Goal: Check status: Check status

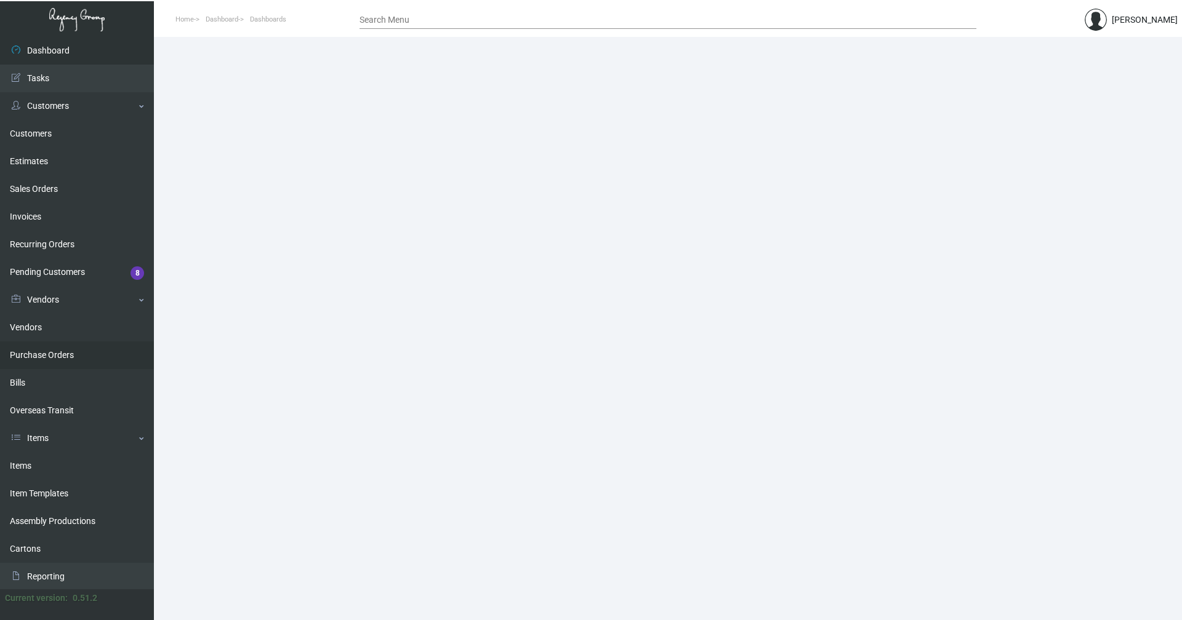
scroll to position [57, 0]
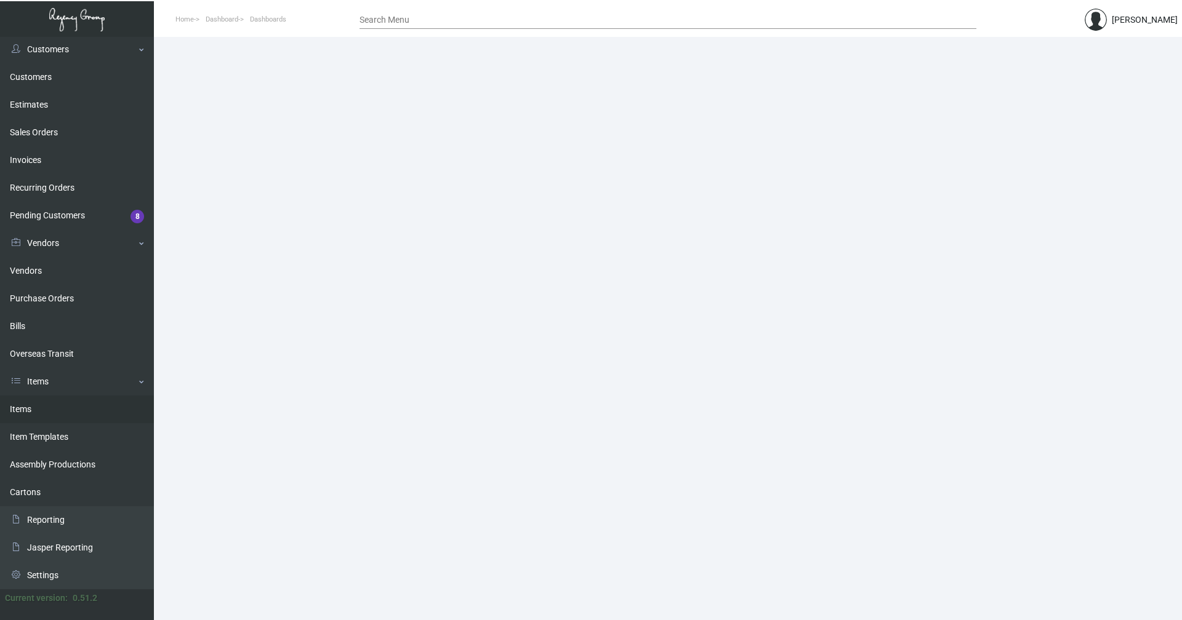
click at [22, 417] on link "Items" at bounding box center [77, 410] width 154 height 28
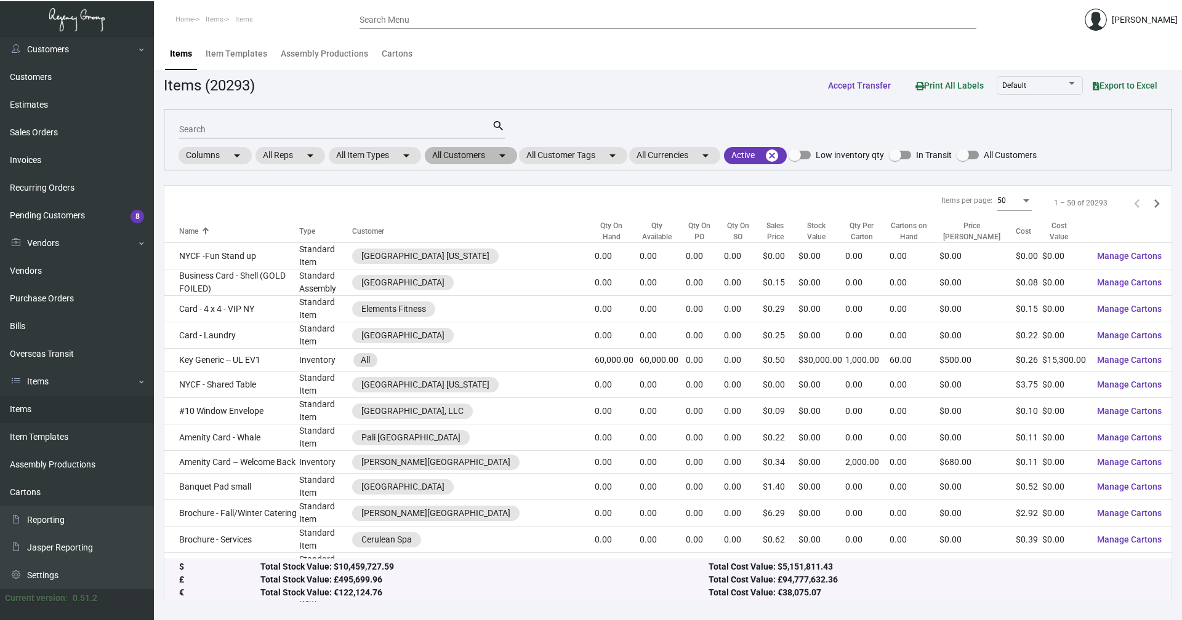
click at [494, 156] on mat-chip "All Customers arrow_drop_down" at bounding box center [471, 155] width 92 height 17
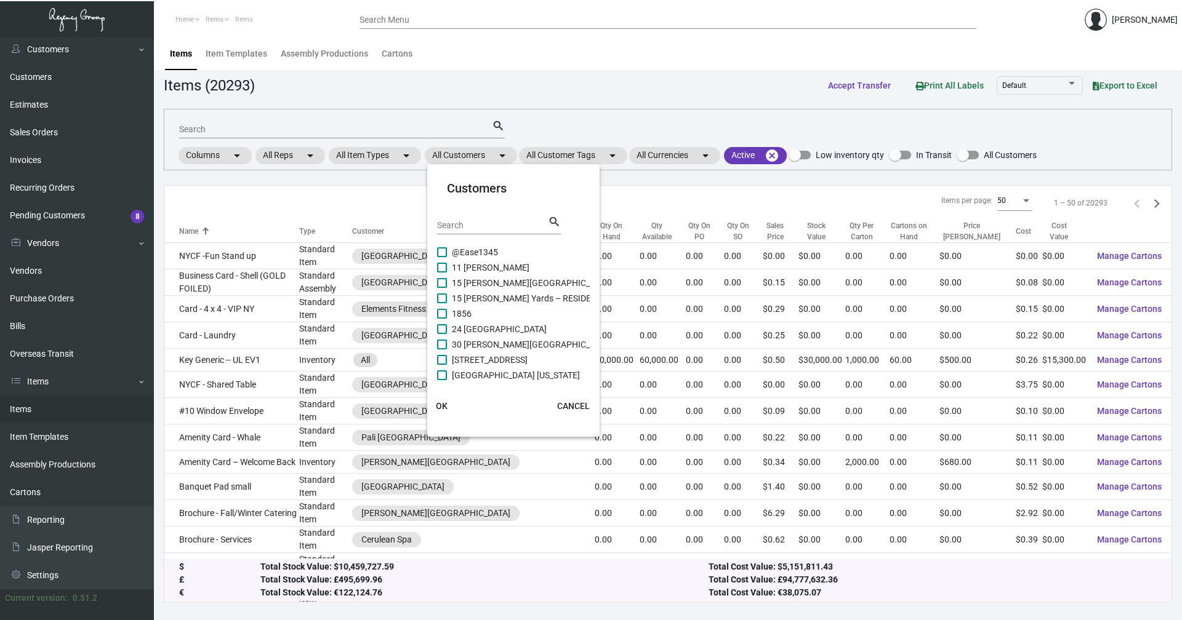
click at [489, 226] on input "Search" at bounding box center [492, 226] width 111 height 10
type input "MOXY"
click at [459, 283] on span "Moxy Chelsea" at bounding box center [478, 283] width 53 height 15
click at [442, 288] on input "Moxy Chelsea" at bounding box center [441, 288] width 1 height 1
checkbox input "true"
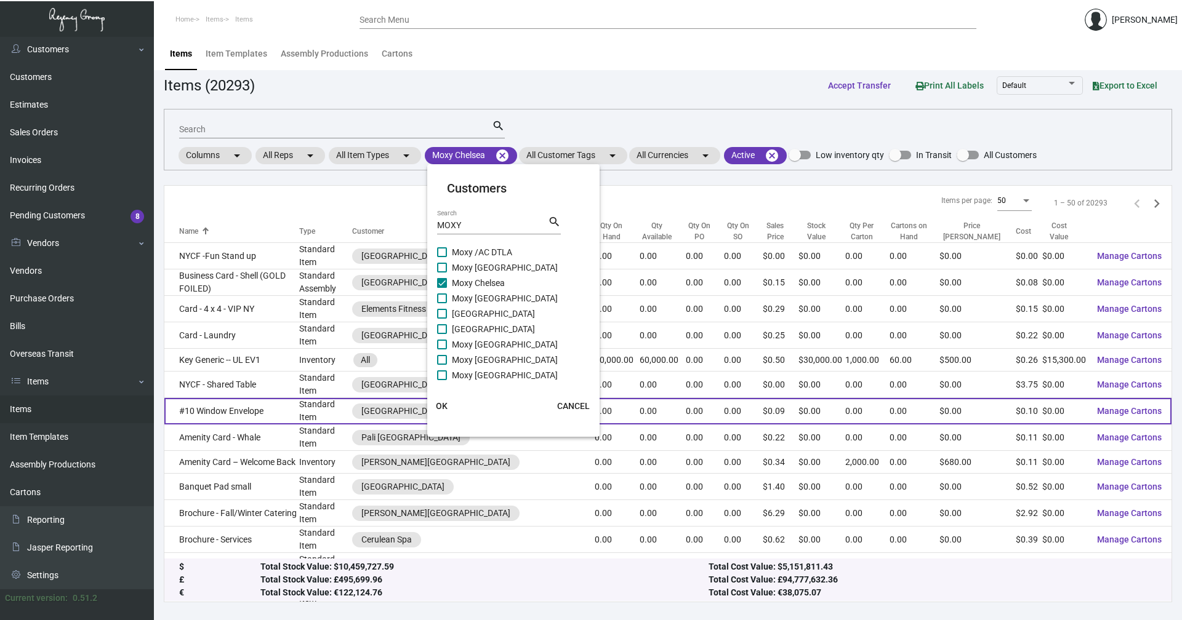
click at [434, 403] on button "OK" at bounding box center [441, 406] width 39 height 22
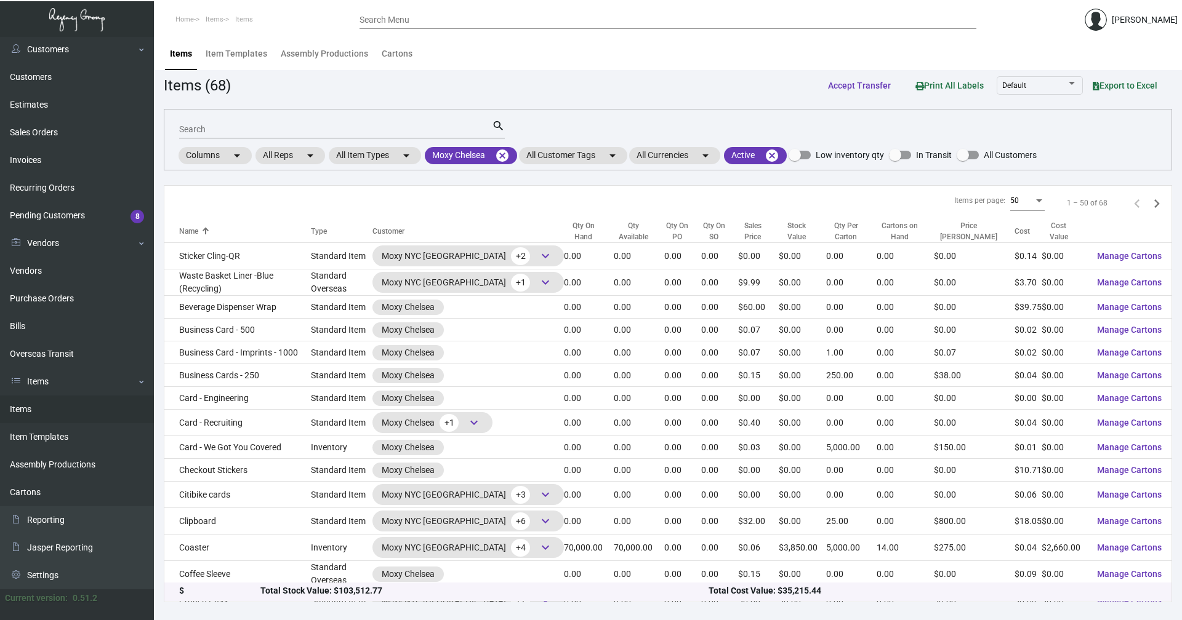
click at [228, 130] on input "Search" at bounding box center [335, 130] width 313 height 10
type input "LUGGAGE"
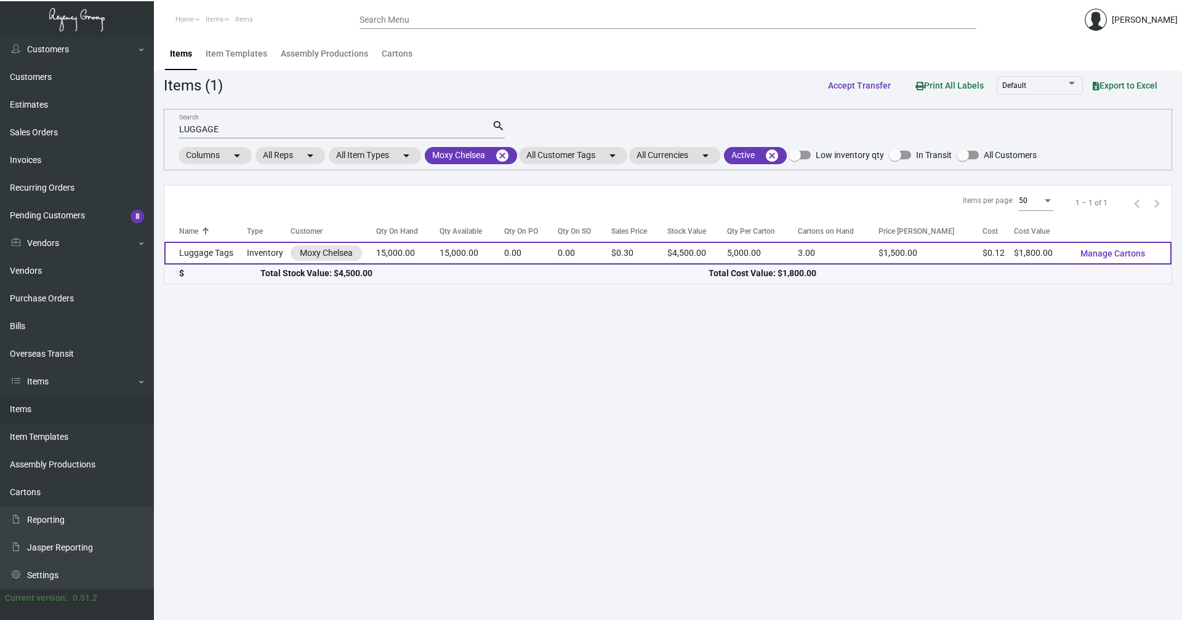
click at [220, 255] on td "Luggage Tags" at bounding box center [205, 253] width 82 height 23
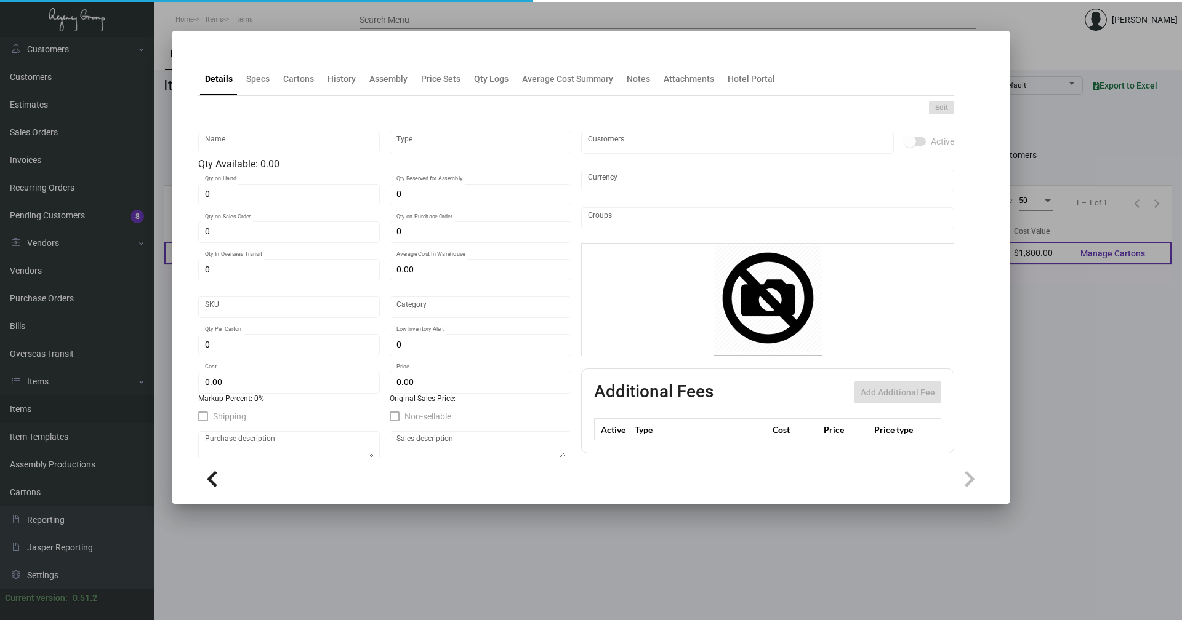
type input "Luggage Tags"
type input "Inventory"
type input "15,000"
type input "$ 0.55"
type input "Standard"
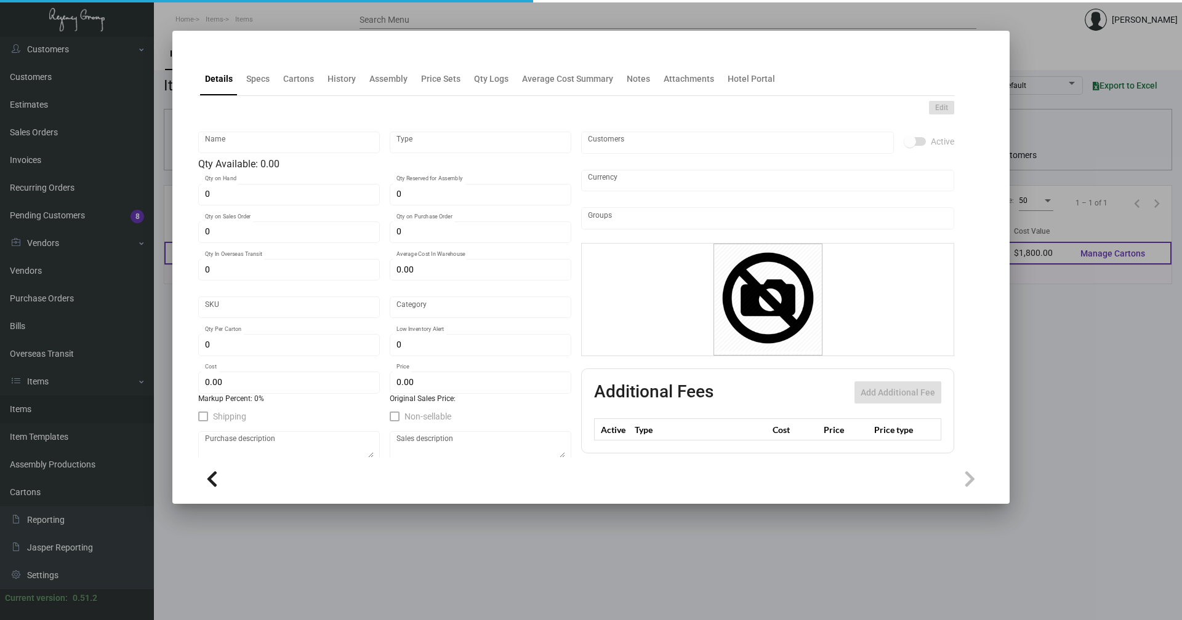
type input "5,000"
type input "$ 0.12"
type input "$ 0.30"
checkbox input "true"
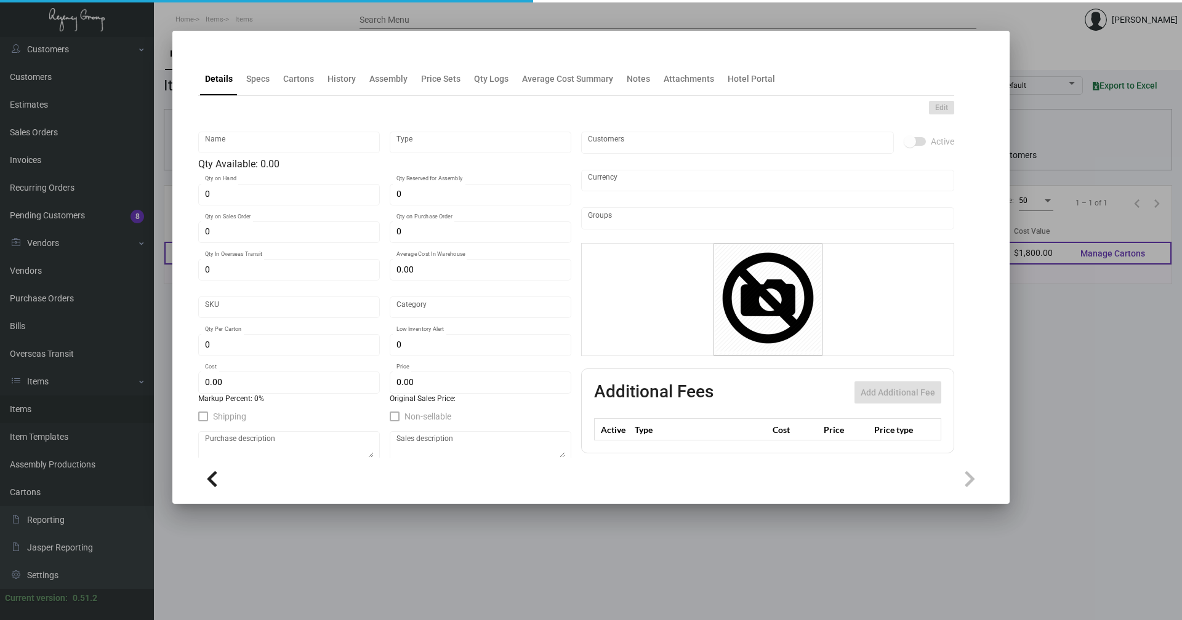
checkbox input "true"
type input "United States Dollar $"
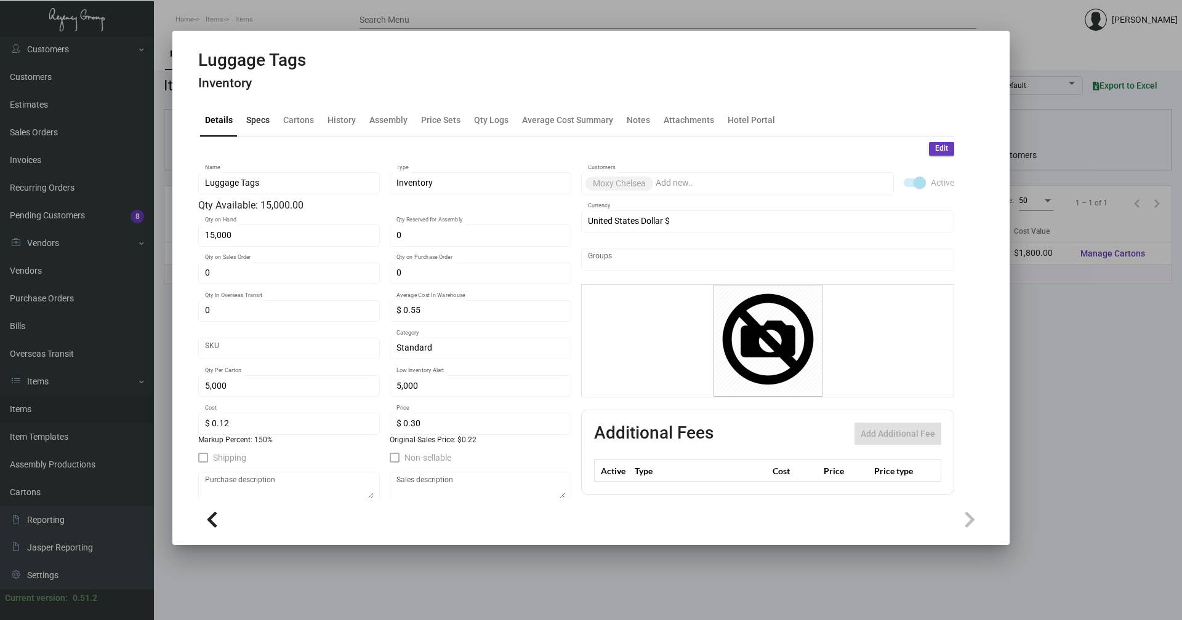
click at [262, 121] on div "Specs" at bounding box center [257, 119] width 23 height 13
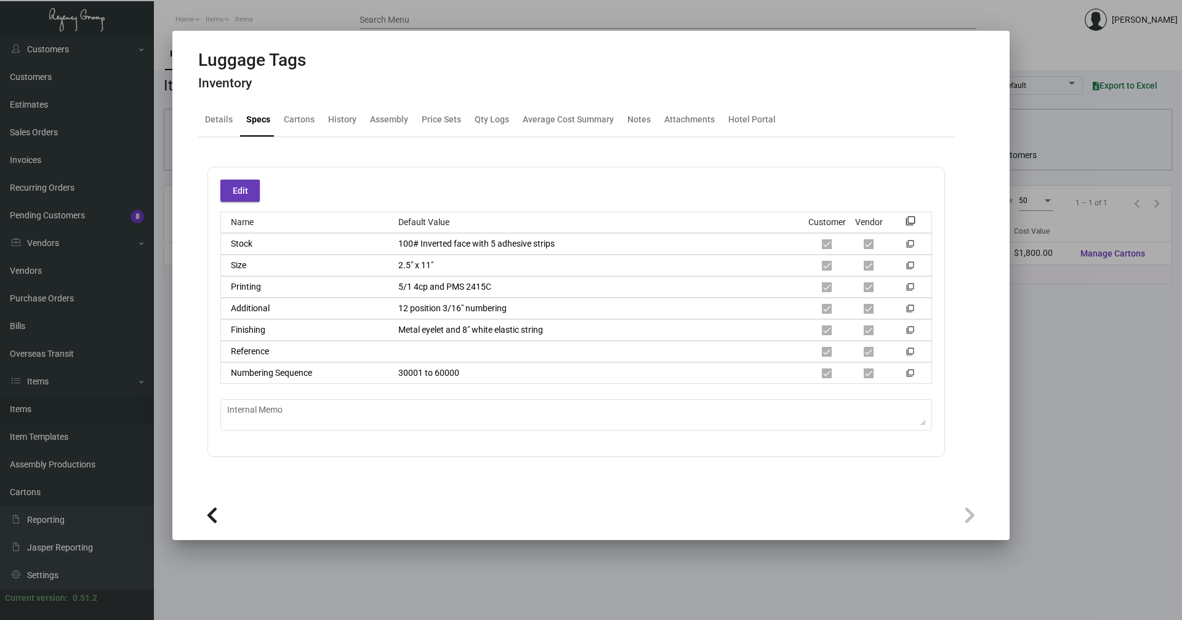
click at [465, 573] on div at bounding box center [591, 310] width 1182 height 620
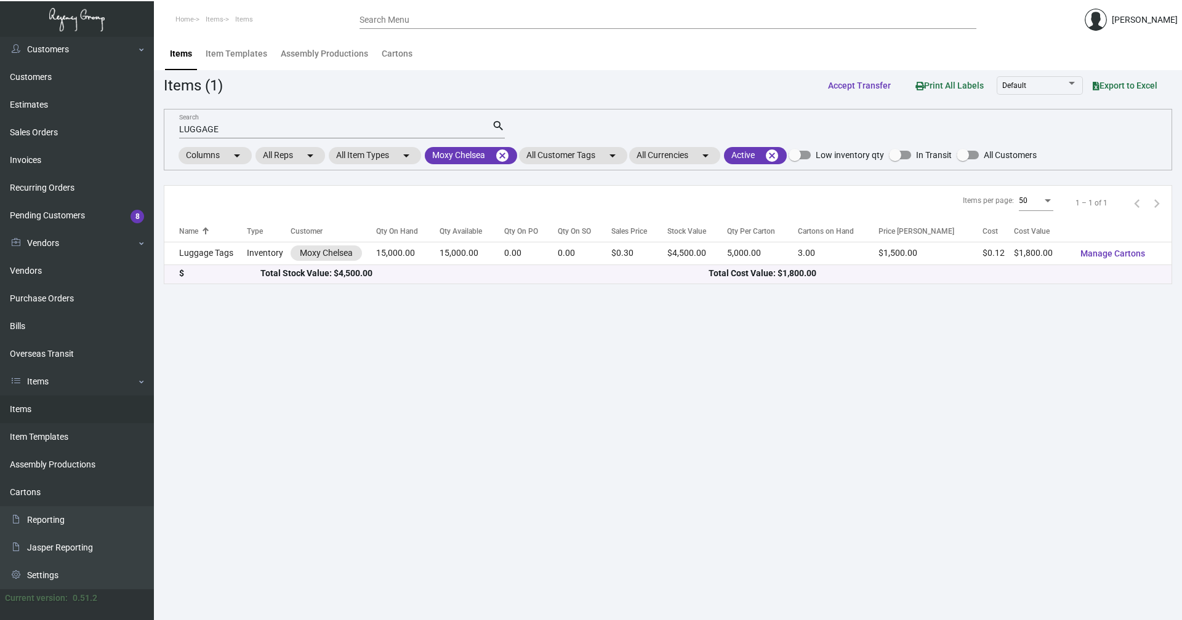
drag, startPoint x: 1073, startPoint y: 390, endPoint x: 1061, endPoint y: 395, distance: 13.6
click at [1074, 391] on main "Items Item Templates Assembly Productions Cartons Items (1) Accept Transfer Pri…" at bounding box center [668, 328] width 1028 height 583
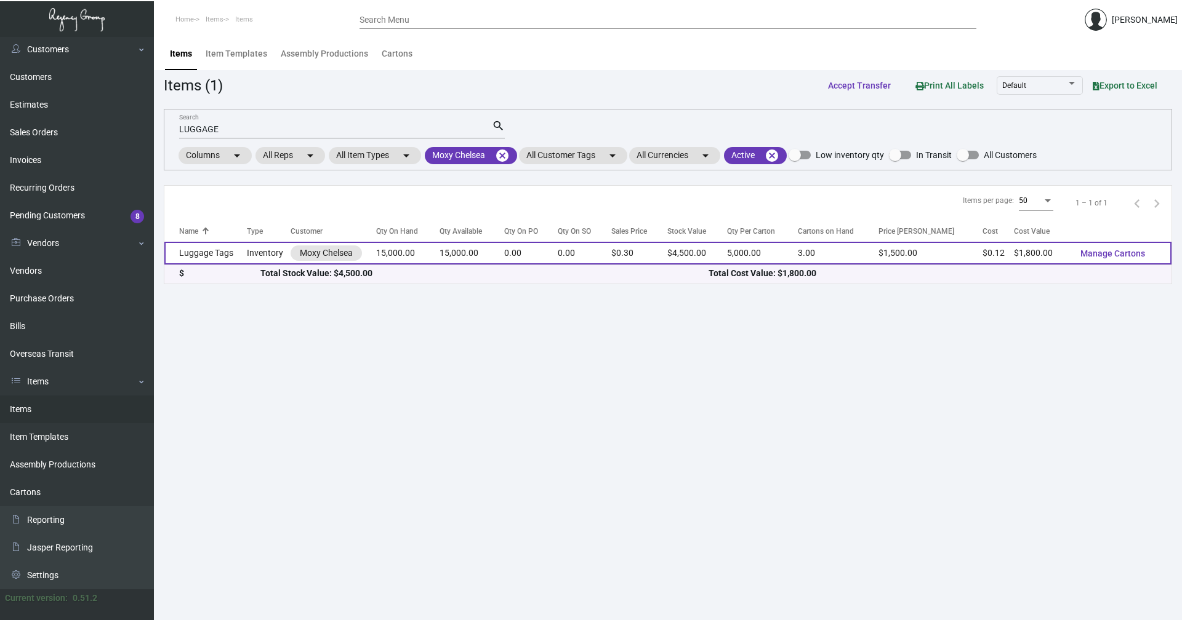
click at [331, 258] on div "Moxy Chelsea" at bounding box center [326, 253] width 53 height 13
click at [334, 251] on div "Moxy Chelsea" at bounding box center [326, 253] width 53 height 13
drag, startPoint x: 334, startPoint y: 251, endPoint x: 214, endPoint y: 260, distance: 120.3
click at [214, 260] on td "Luggage Tags" at bounding box center [205, 253] width 82 height 23
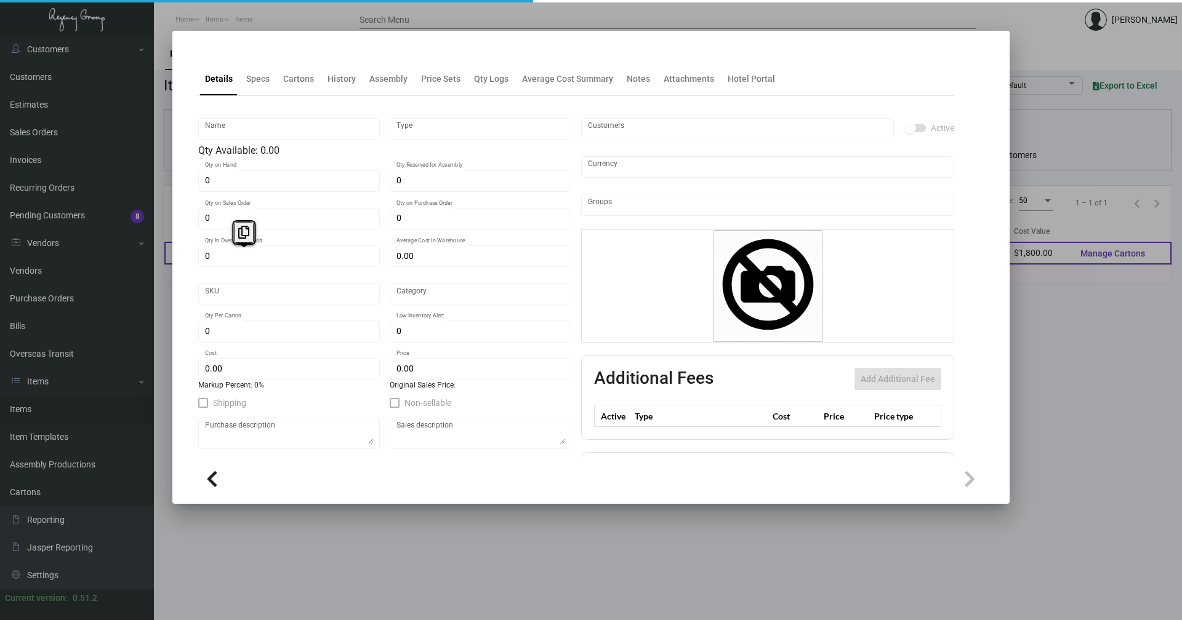
click at [214, 259] on div "Details Specs Cartons History Assembly Price Sets Qty Logs Average Cost Summary…" at bounding box center [590, 267] width 837 height 473
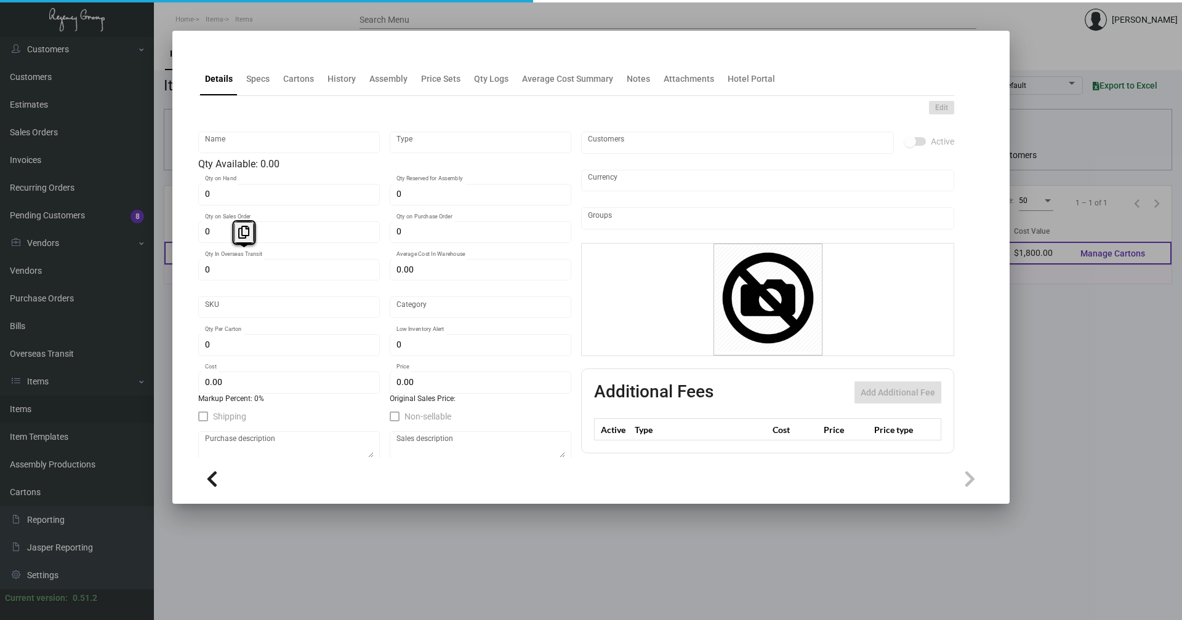
type input "Luggage Tags"
type input "Inventory"
type input "15,000"
type input "$ 0.55"
type input "Standard"
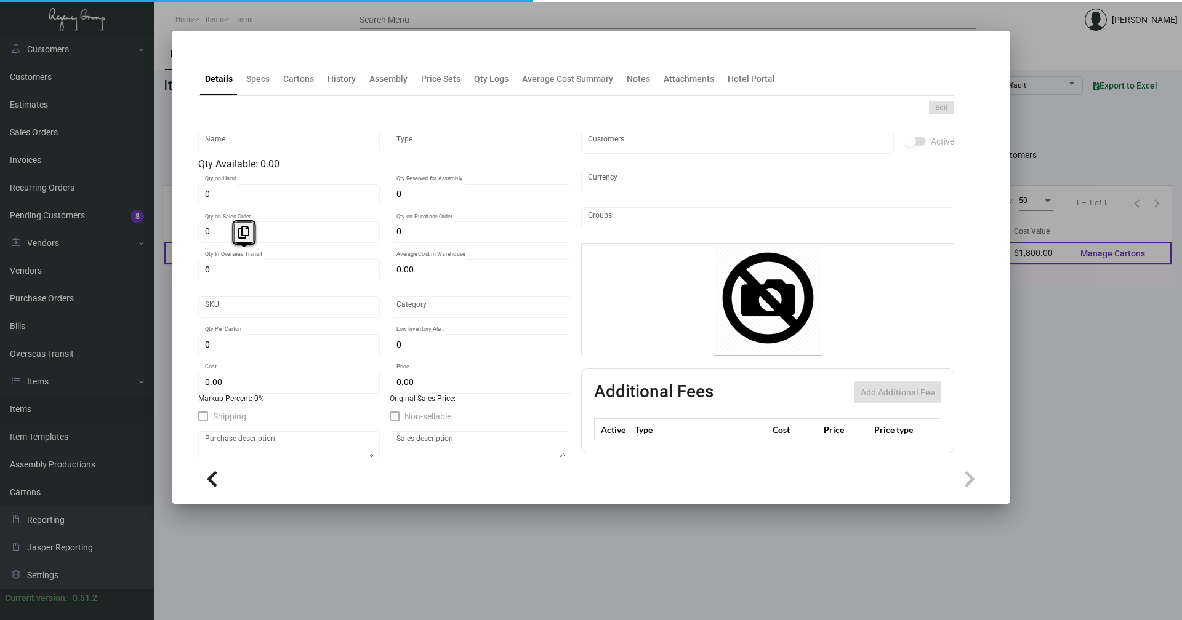
type input "5,000"
type input "$ 0.12"
type input "$ 0.30"
checkbox input "true"
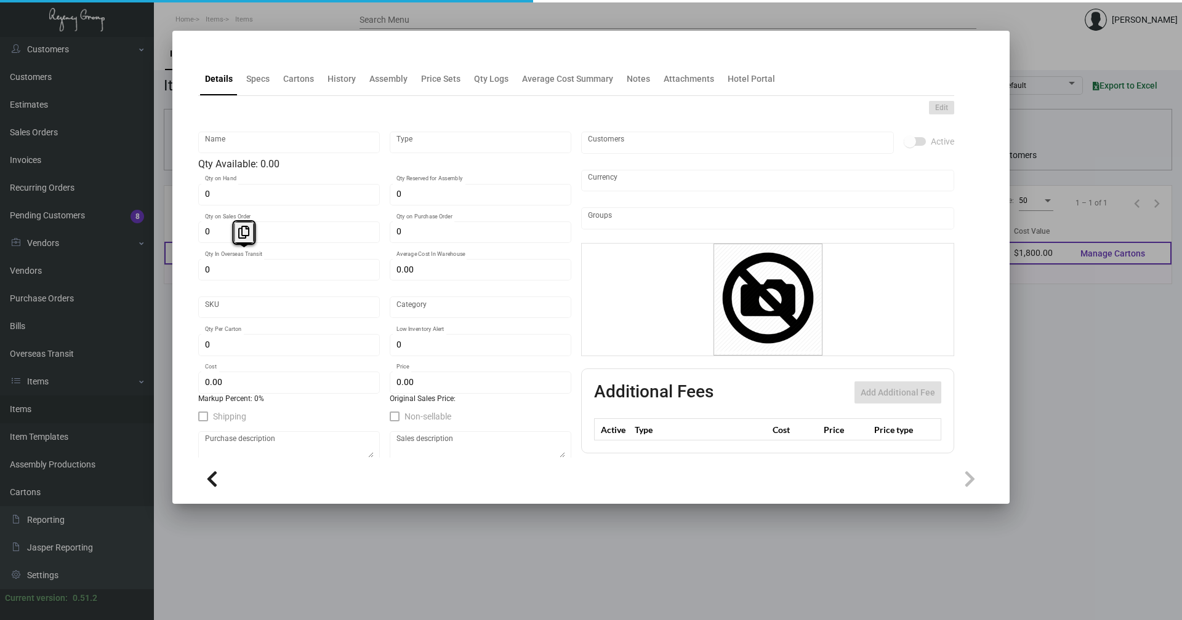
checkbox input "true"
type input "United States Dollar $"
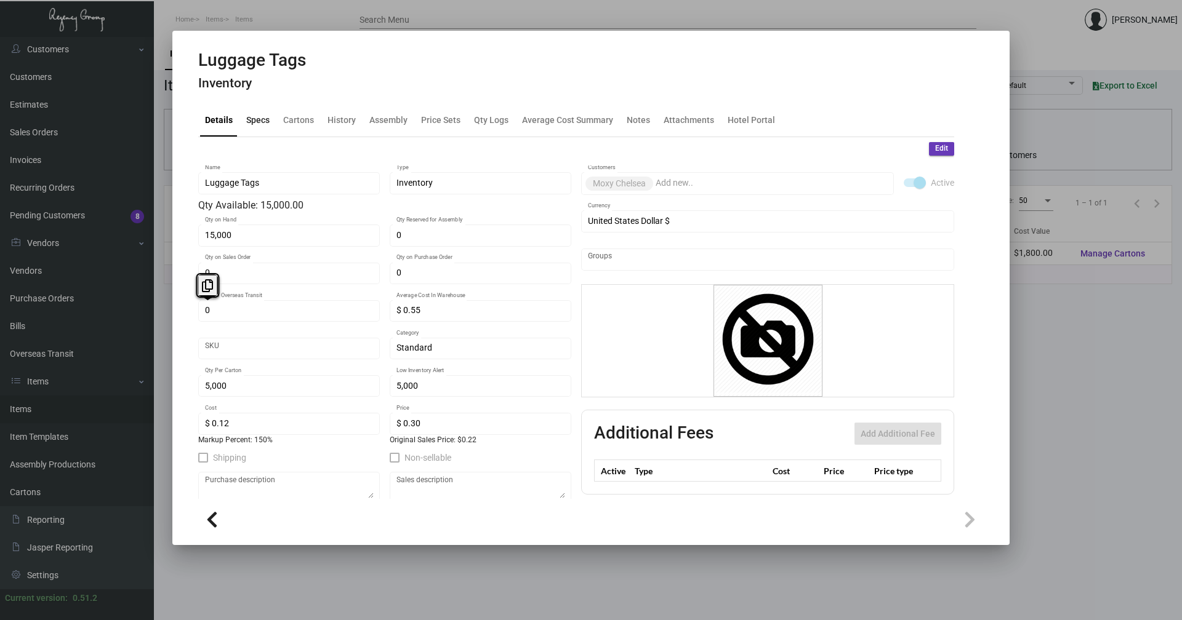
click at [265, 114] on div "Specs" at bounding box center [257, 119] width 23 height 13
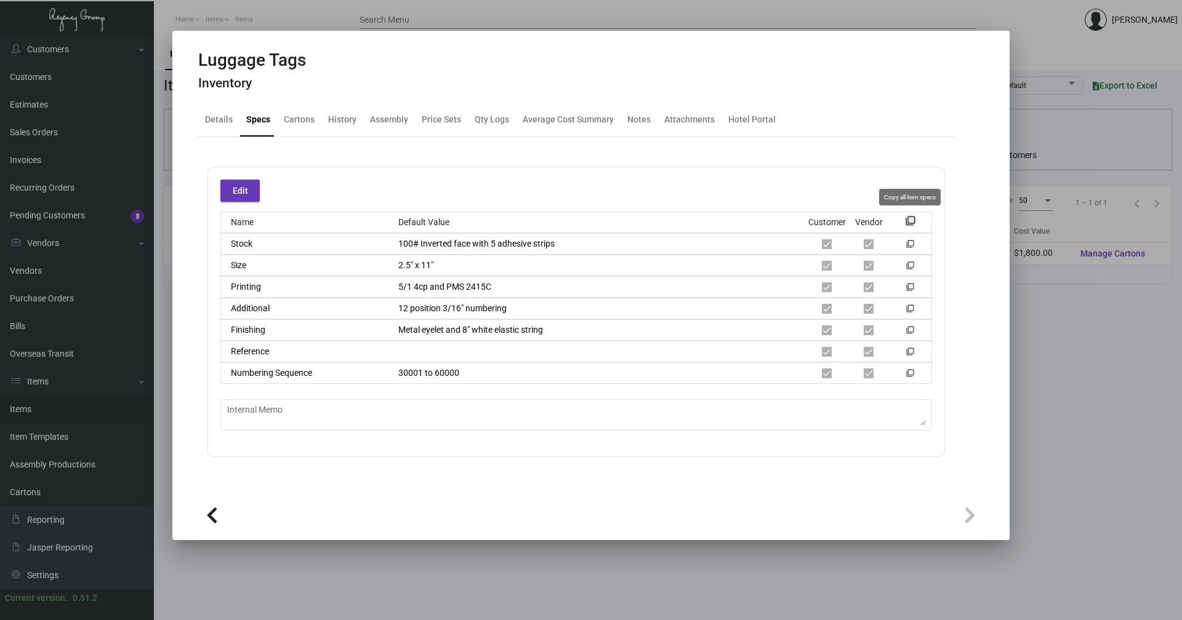
click at [909, 220] on mat-icon "filter_none" at bounding box center [910, 225] width 10 height 10
click at [299, 125] on div "Cartons" at bounding box center [299, 119] width 31 height 13
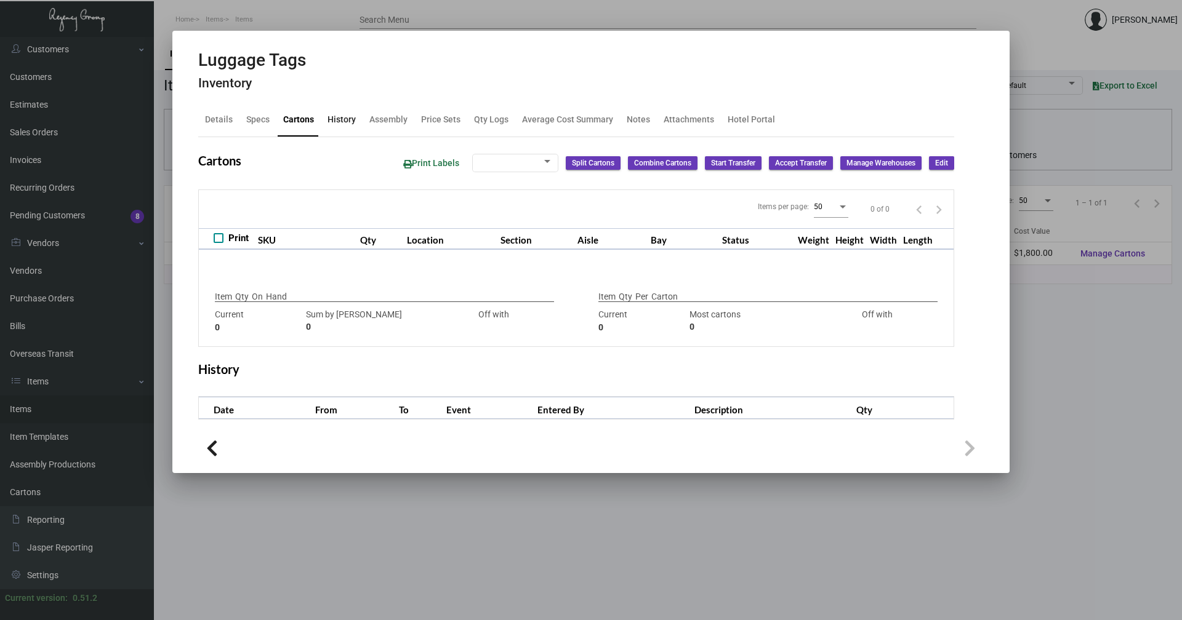
click at [342, 121] on div "History" at bounding box center [341, 119] width 28 height 13
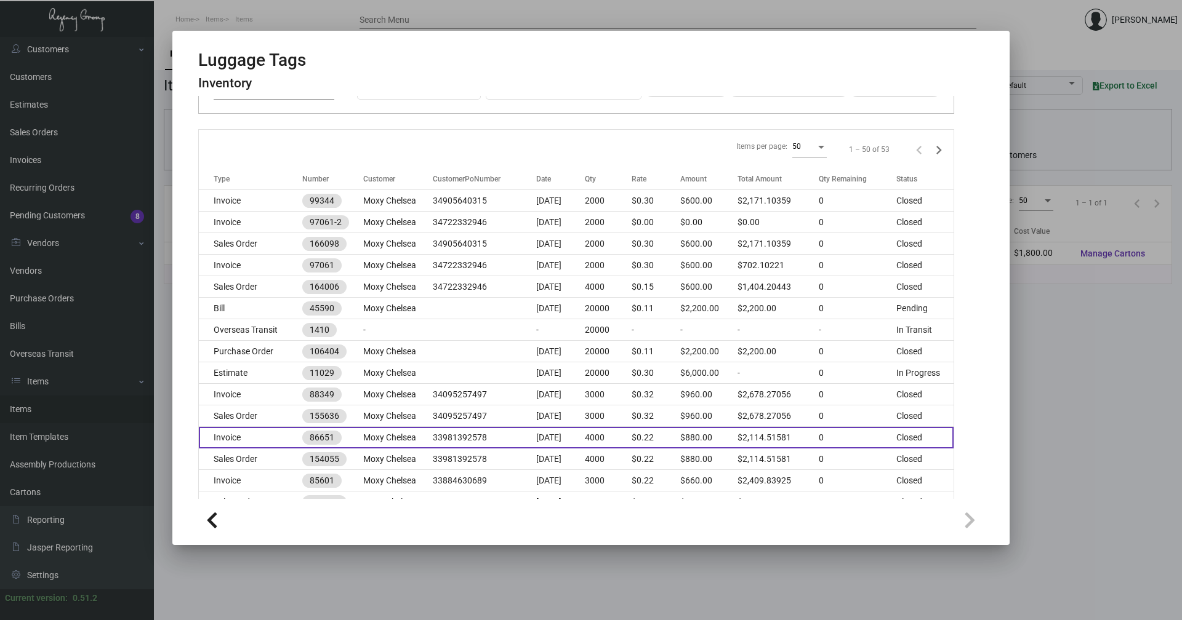
scroll to position [123, 0]
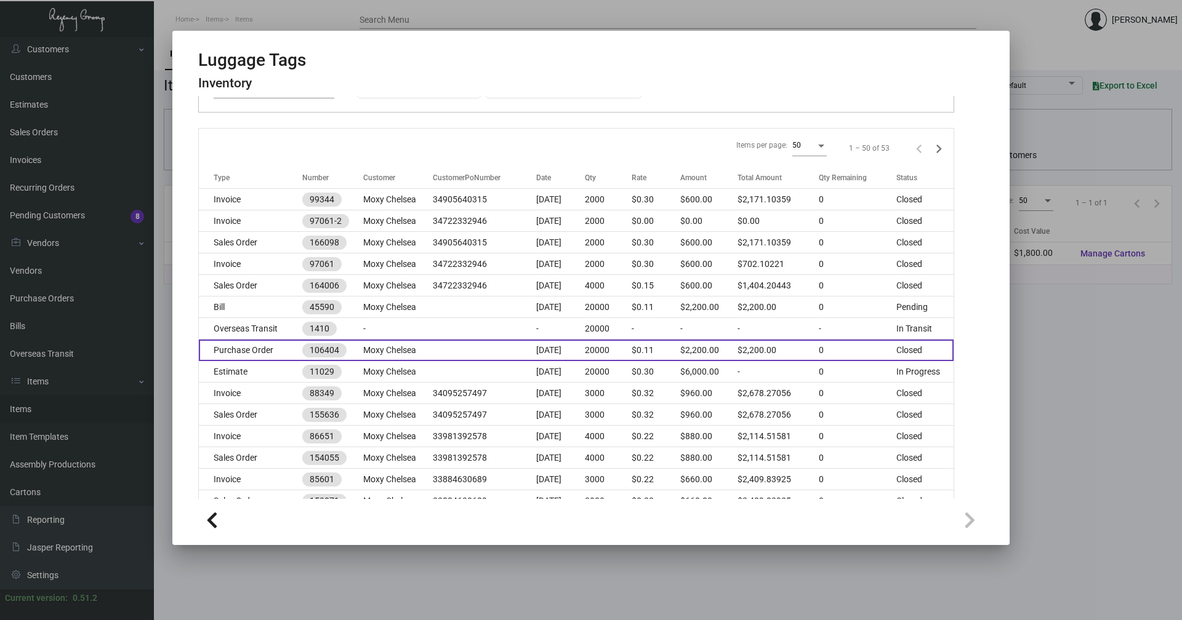
click at [261, 351] on td "Purchase Order" at bounding box center [250, 351] width 103 height 22
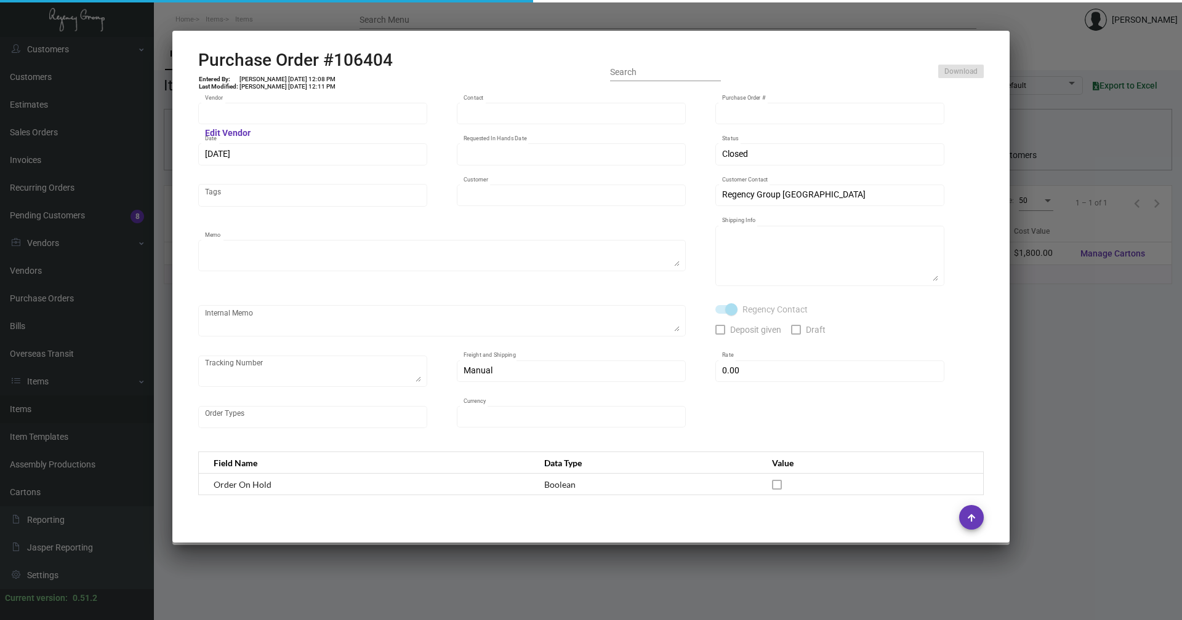
type input "Shanghai East Industrial Co., Ltd,"
type input "[PERSON_NAME]"
type input "106404"
type input "[DATE]"
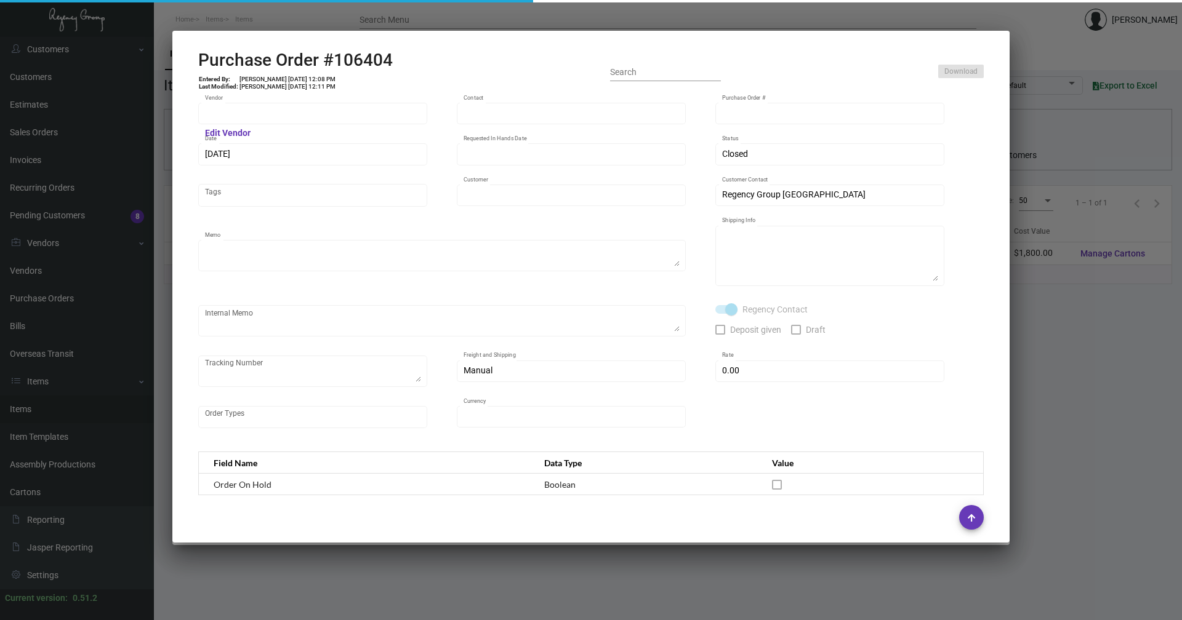
type input "Moxy Chelsea"
type textarea "Please ship by boat to our NJ warehouse."
type textarea "Regency Group NJ - [PERSON_NAME] [STREET_ADDRESS]"
checkbox input "true"
type input "$ 0.00"
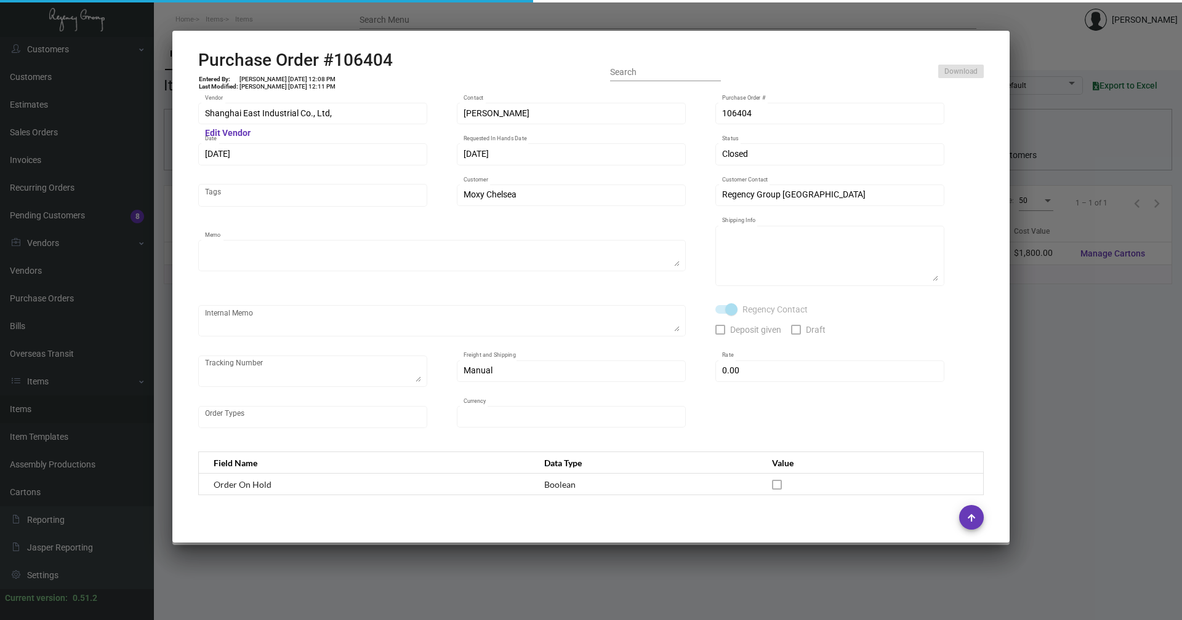
type input "United States Dollar $"
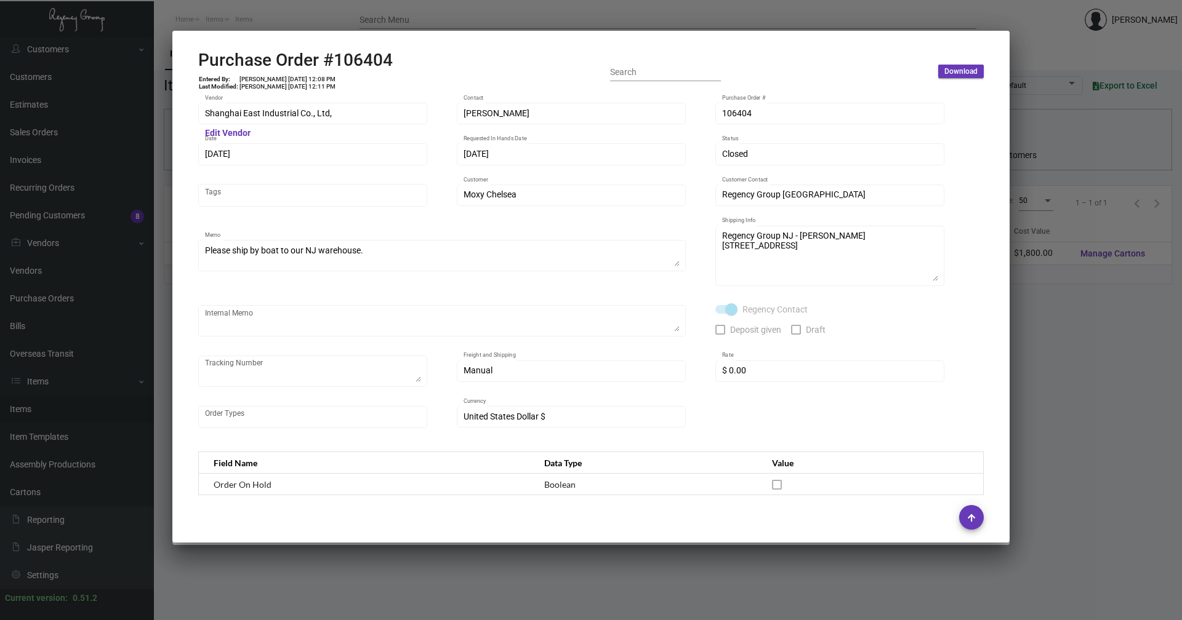
click at [358, 63] on h2 "Purchase Order #106404" at bounding box center [295, 60] width 194 height 21
copy h2 "106404"
drag, startPoint x: 302, startPoint y: 78, endPoint x: 282, endPoint y: 79, distance: 20.3
click at [282, 79] on td "[PERSON_NAME] [DATE] 12:08 PM" at bounding box center [287, 79] width 97 height 7
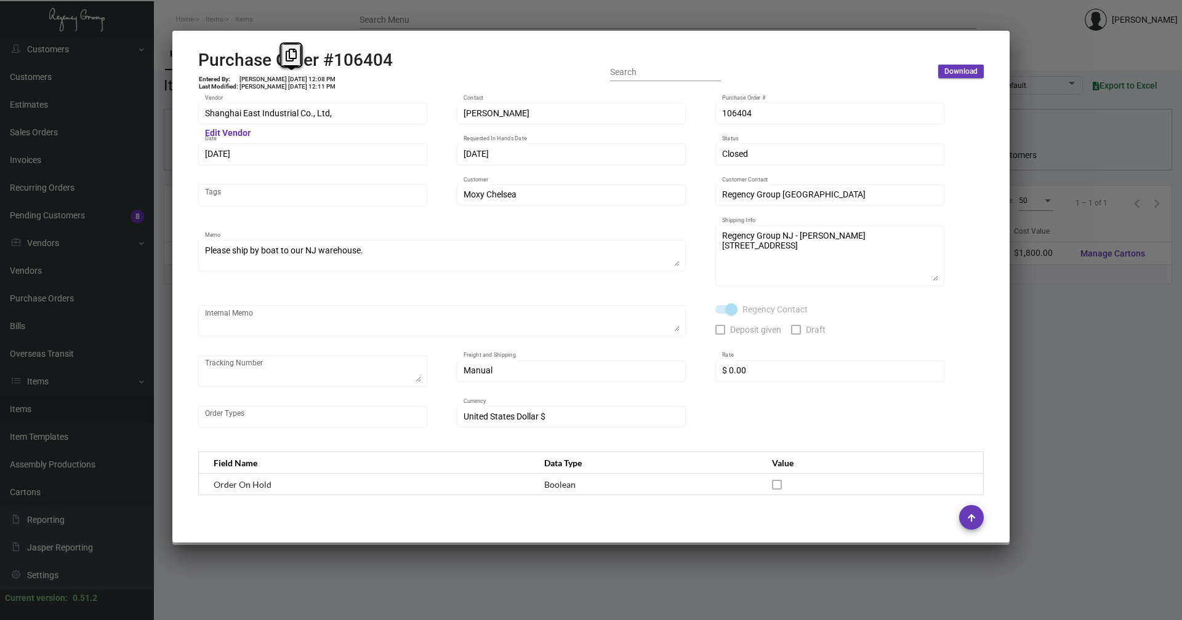
drag, startPoint x: 282, startPoint y: 79, endPoint x: 296, endPoint y: 92, distance: 19.2
click at [296, 94] on div "Shanghai East Industrial Co., Ltd, Vendor Edit Vendor [PERSON_NAME] Contact 106…" at bounding box center [590, 295] width 815 height 403
copy td "[DATE]"
drag, startPoint x: 304, startPoint y: 78, endPoint x: 283, endPoint y: 77, distance: 21.6
click at [283, 77] on td "[PERSON_NAME] [DATE] 12:08 PM" at bounding box center [287, 79] width 97 height 7
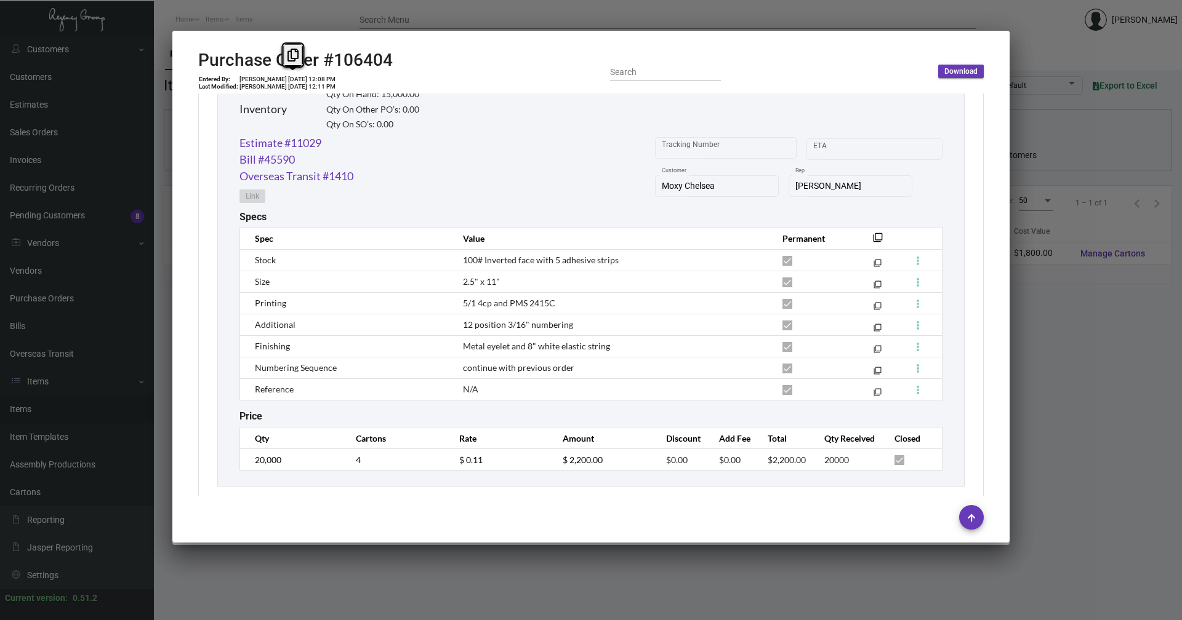
scroll to position [632, 0]
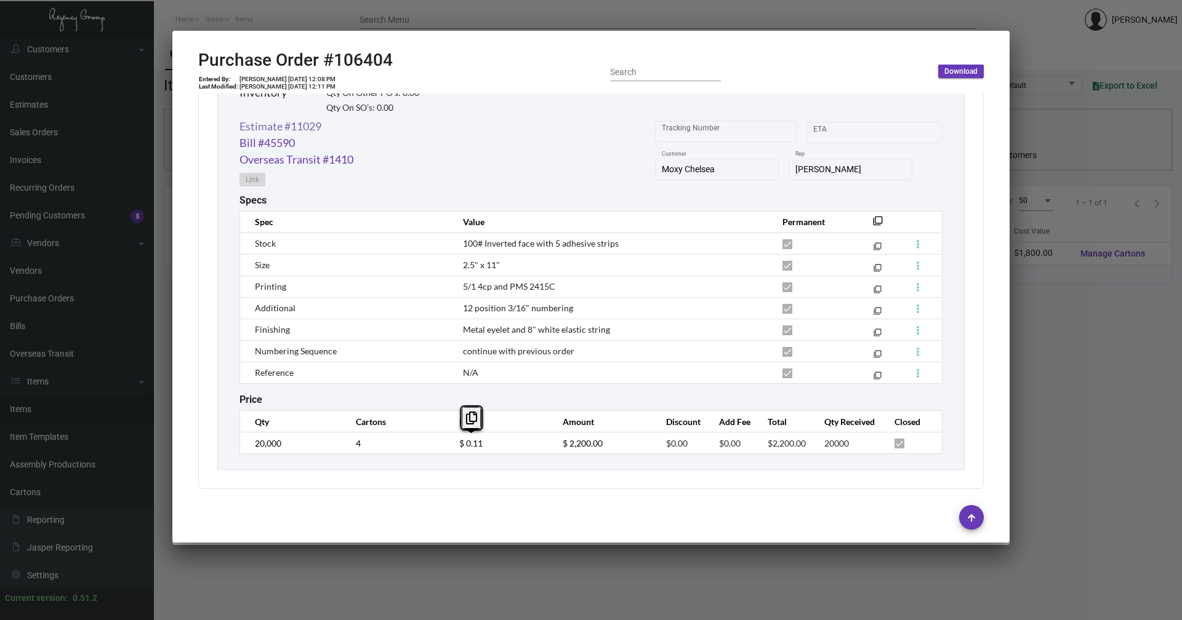
click at [254, 126] on link "Estimate #11029" at bounding box center [280, 126] width 82 height 17
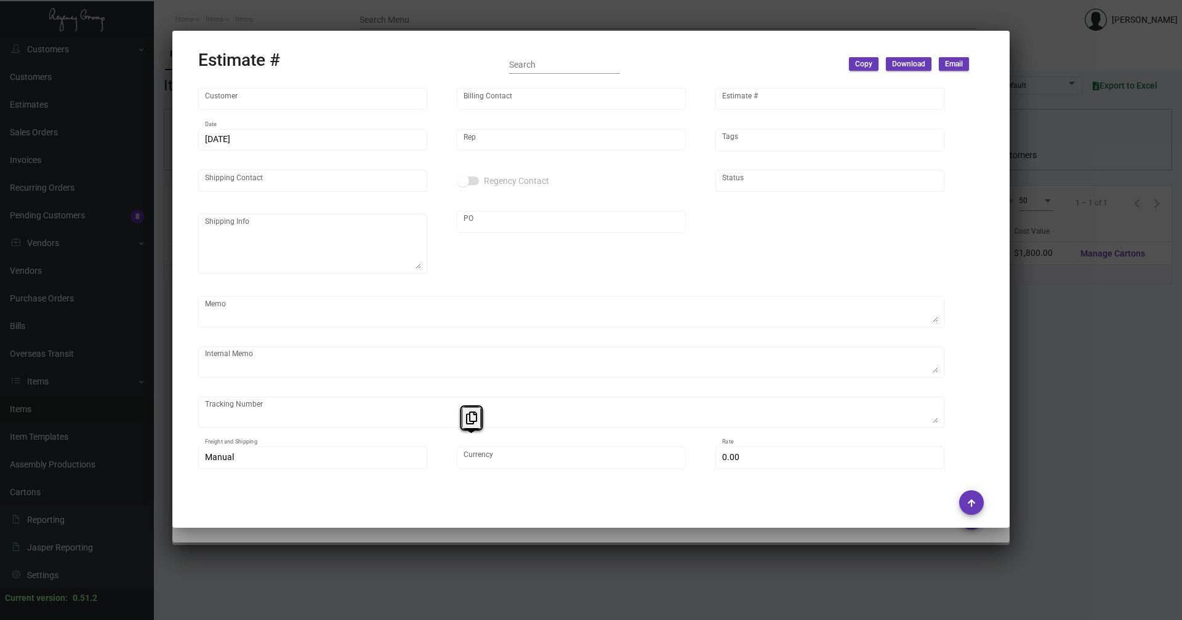
type input "Moxy Chelsea"
type input "Accounts Payable"
type input "11029"
type input "[DATE]"
type input "[PERSON_NAME]"
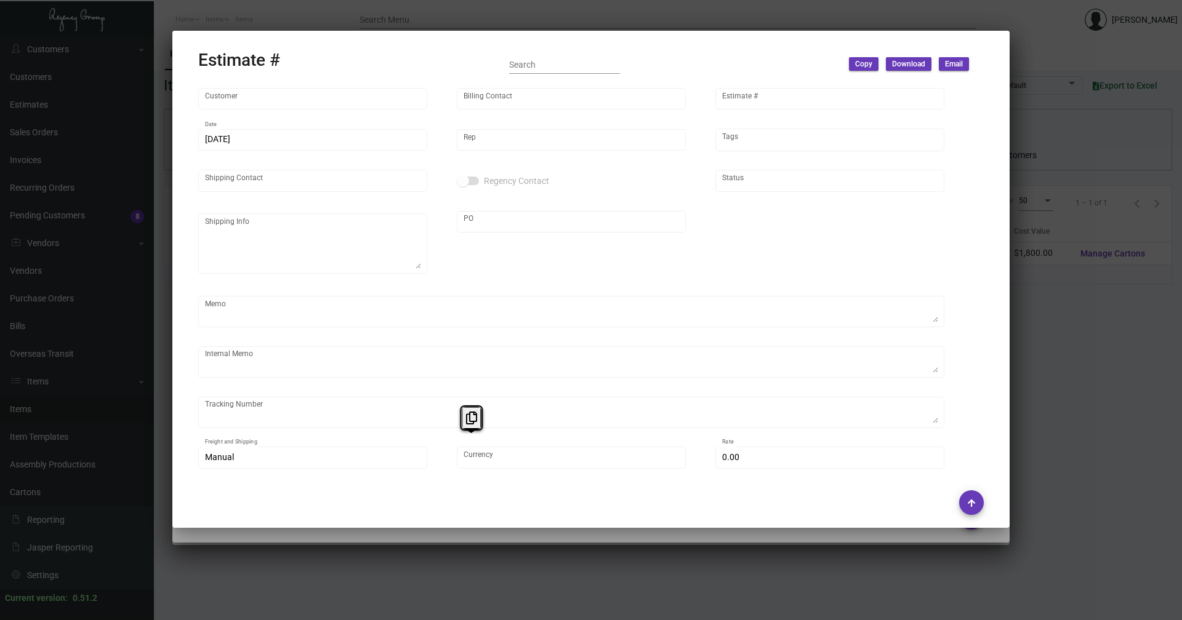
type input "United States Dollar $"
type input "$ 0.00"
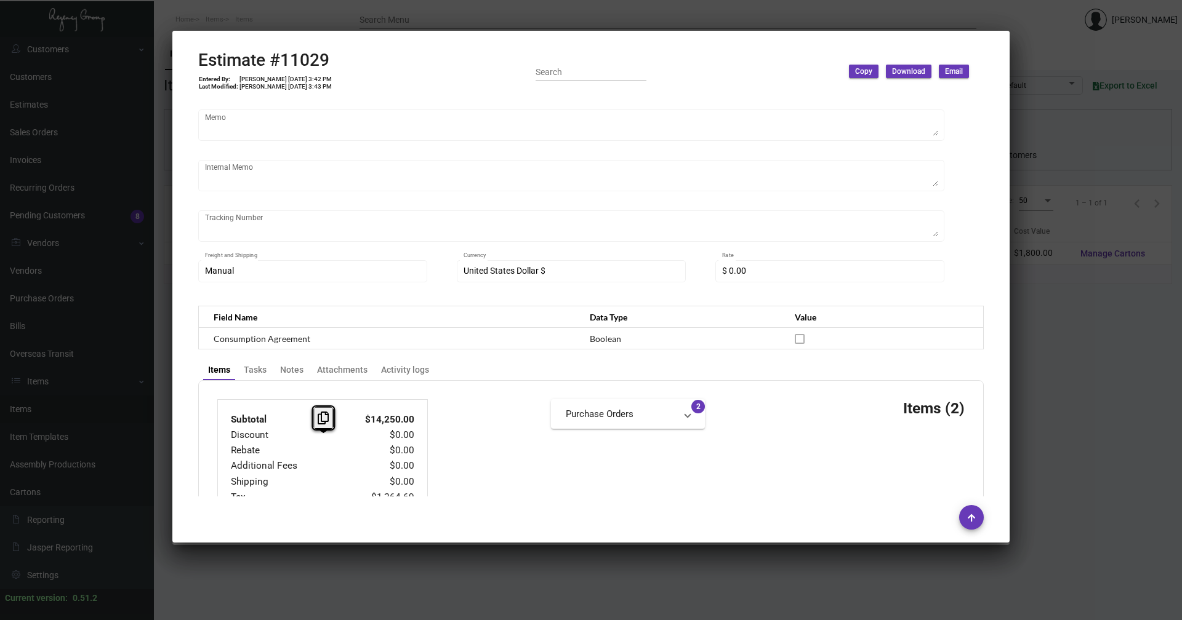
scroll to position [0, 0]
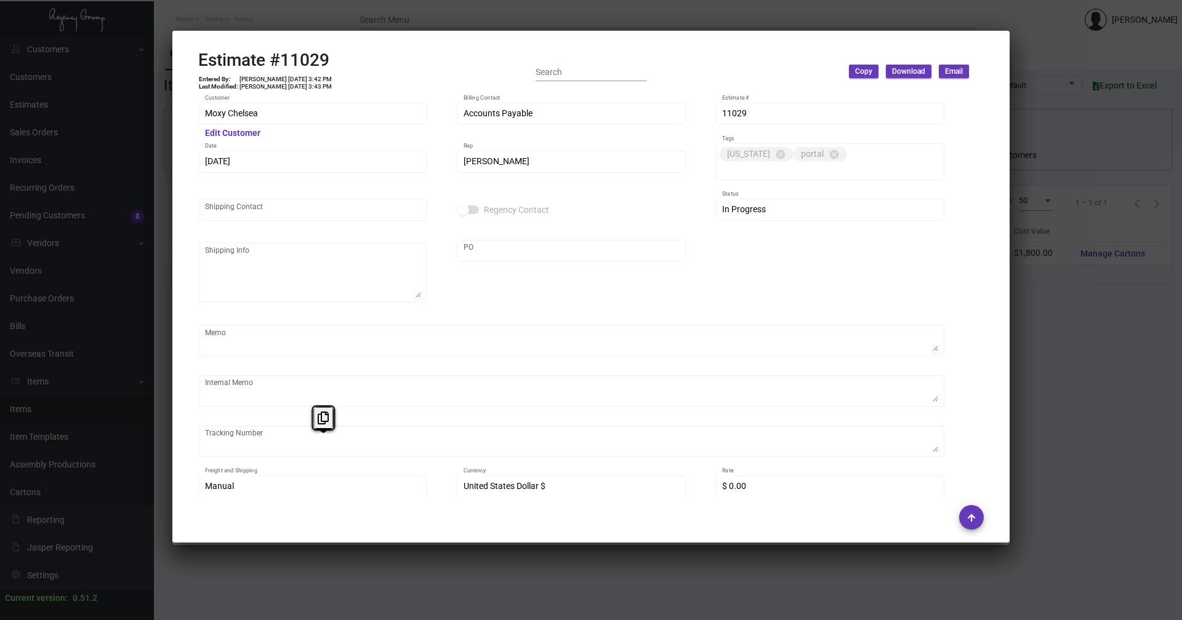
drag, startPoint x: 1030, startPoint y: 322, endPoint x: 995, endPoint y: 326, distance: 34.7
click at [1028, 322] on div at bounding box center [591, 310] width 1182 height 620
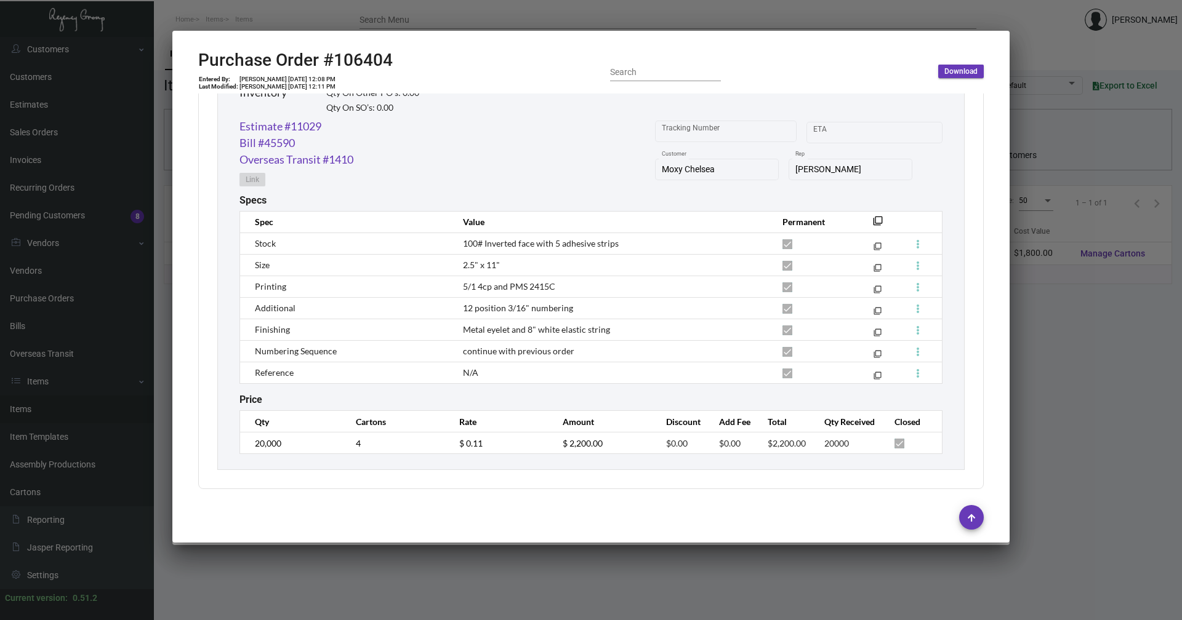
drag, startPoint x: 1115, startPoint y: 280, endPoint x: 1091, endPoint y: 4, distance: 276.8
click at [1117, 278] on div at bounding box center [591, 310] width 1182 height 620
